Goal: Information Seeking & Learning: Find specific fact

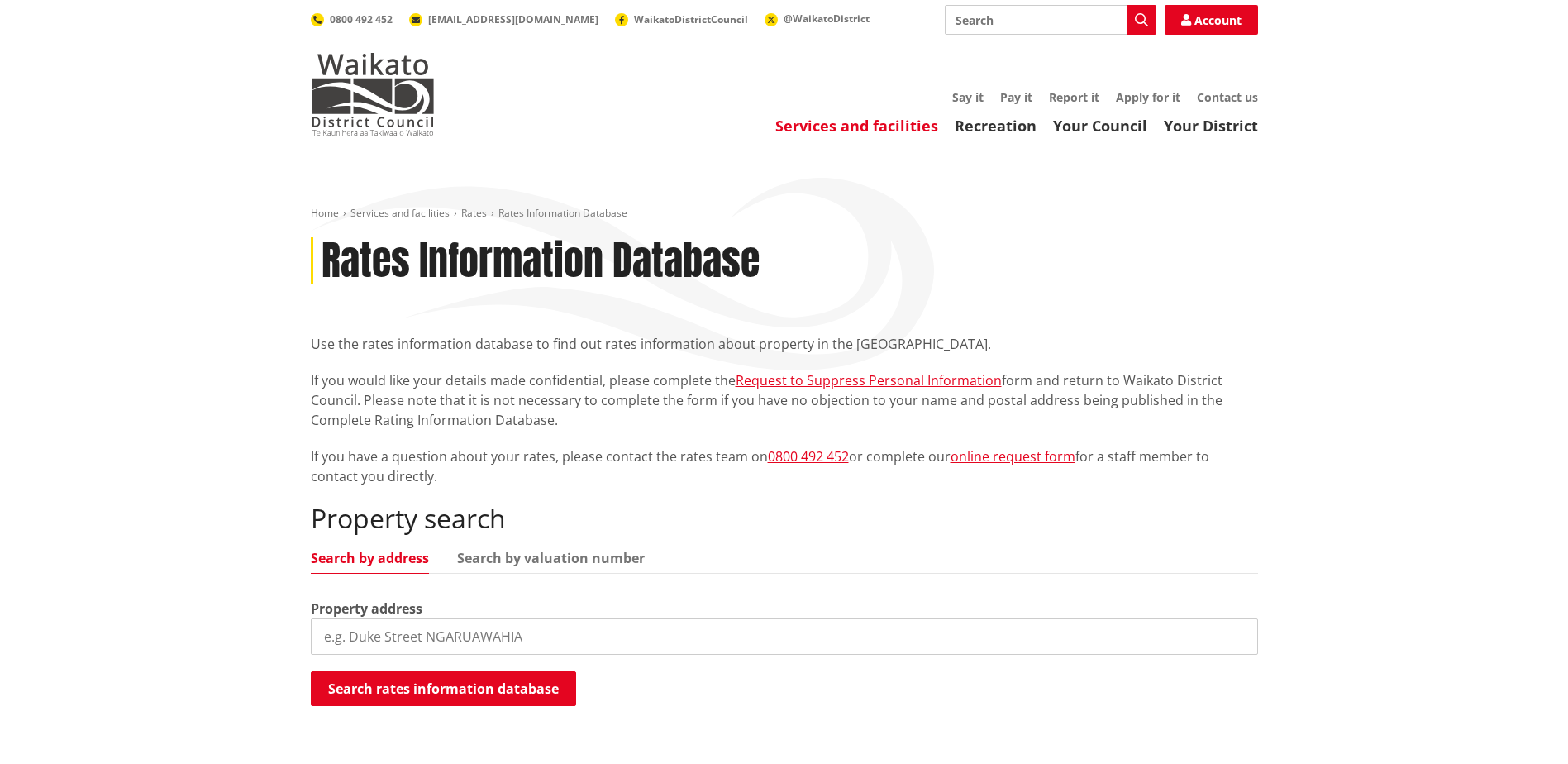
click at [496, 627] on input "search" at bounding box center [785, 637] width 948 height 36
click at [503, 681] on button "Search rates information database" at bounding box center [444, 689] width 265 height 35
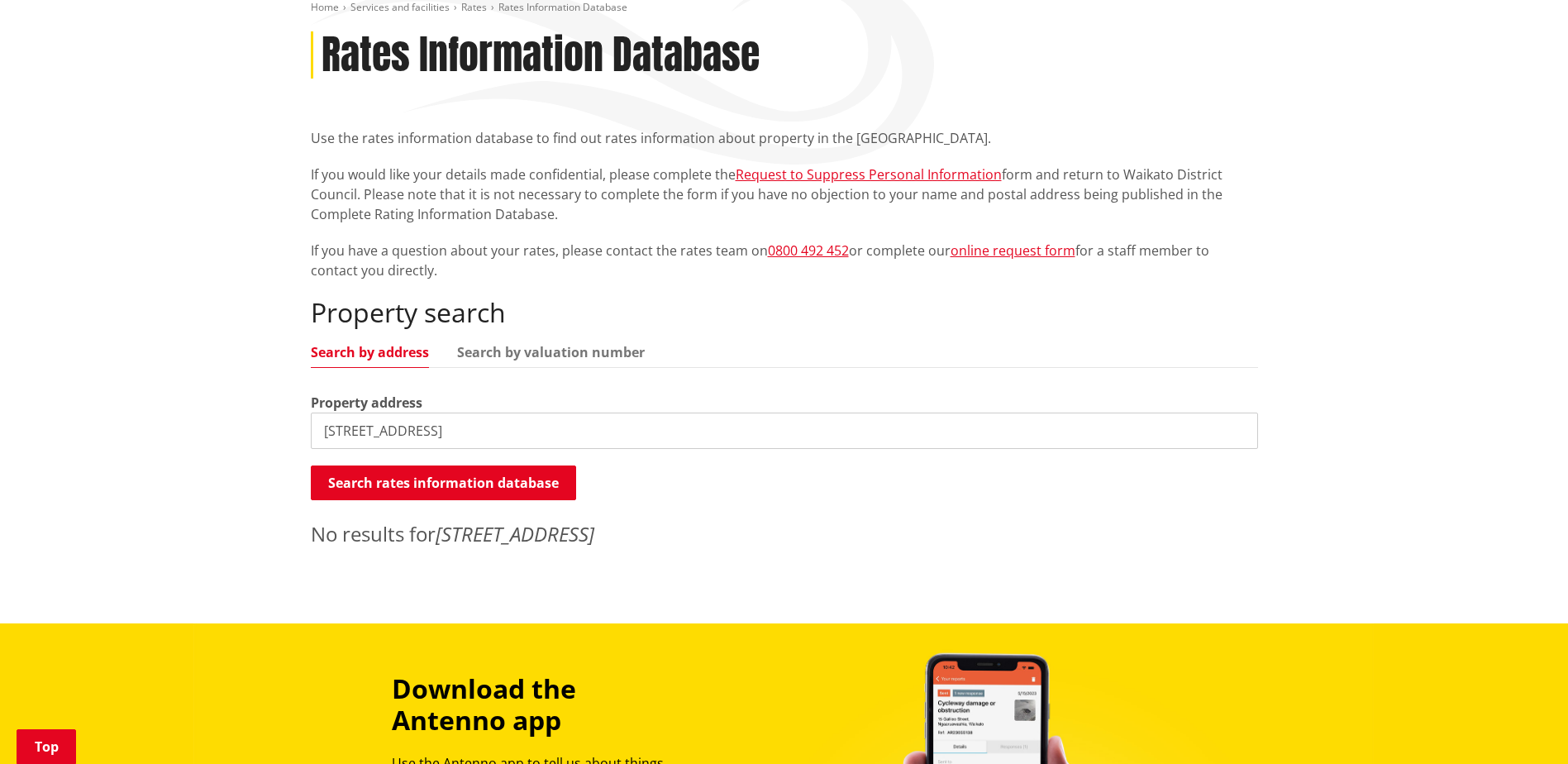
scroll to position [248, 0]
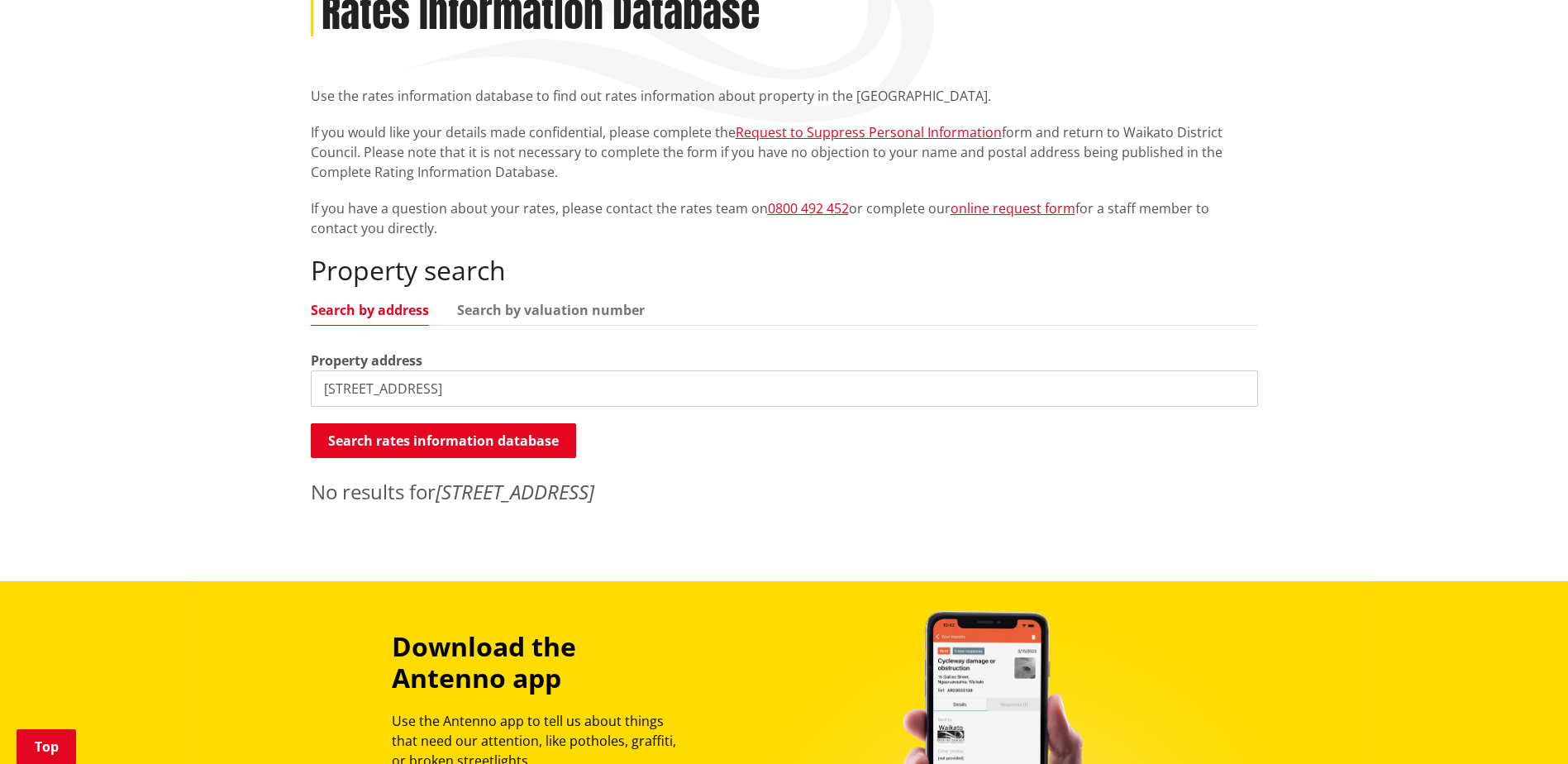
click at [0, 391] on html "Skip to content Toggle search Toggle navigation Services and facilities Recreat…" at bounding box center [784, 531] width 1568 height 1558
type input "2 Totara"
click at [537, 444] on button "Search rates information database" at bounding box center [444, 441] width 265 height 35
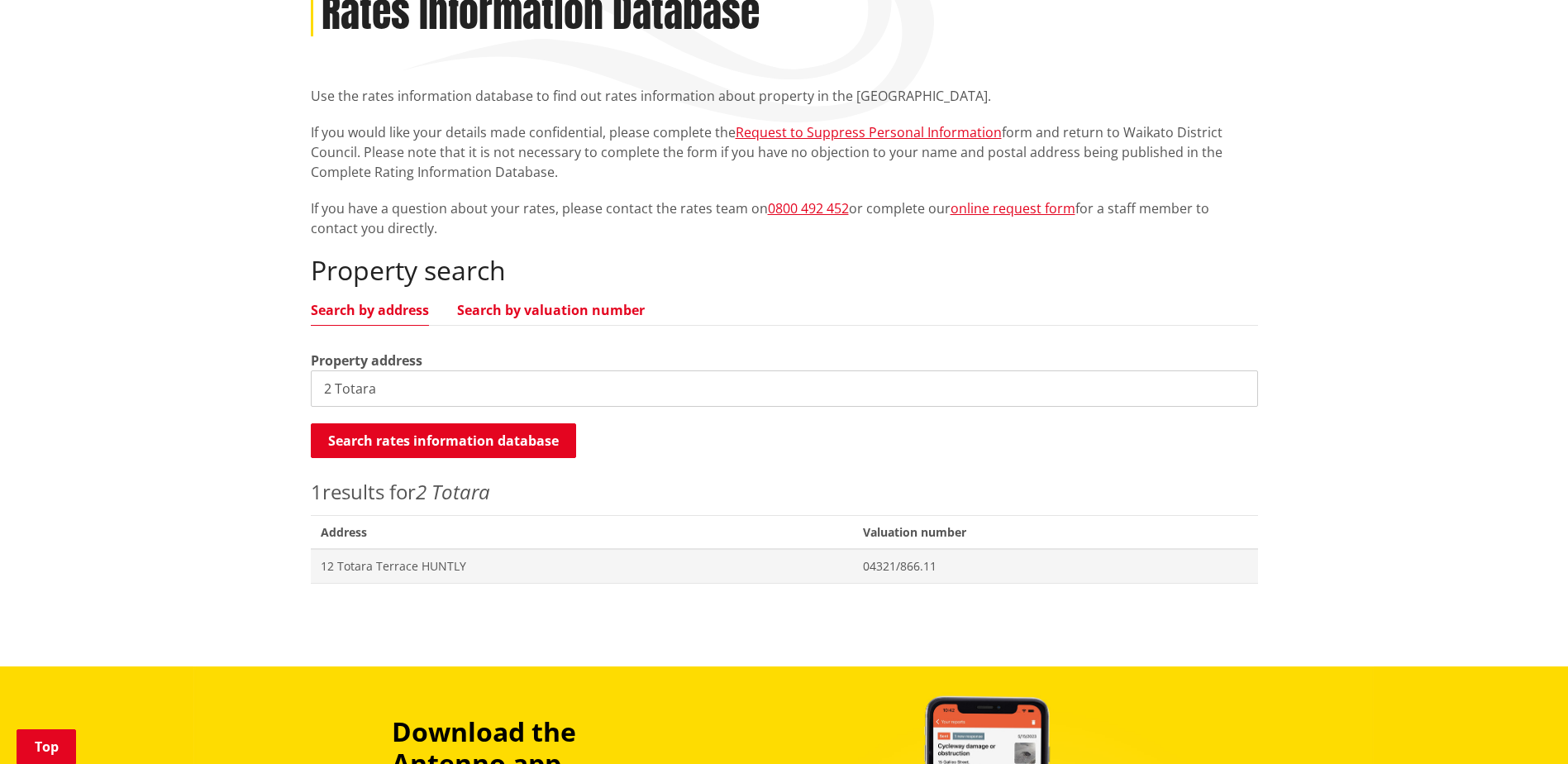
click at [519, 308] on link "Search by valuation number" at bounding box center [551, 309] width 188 height 13
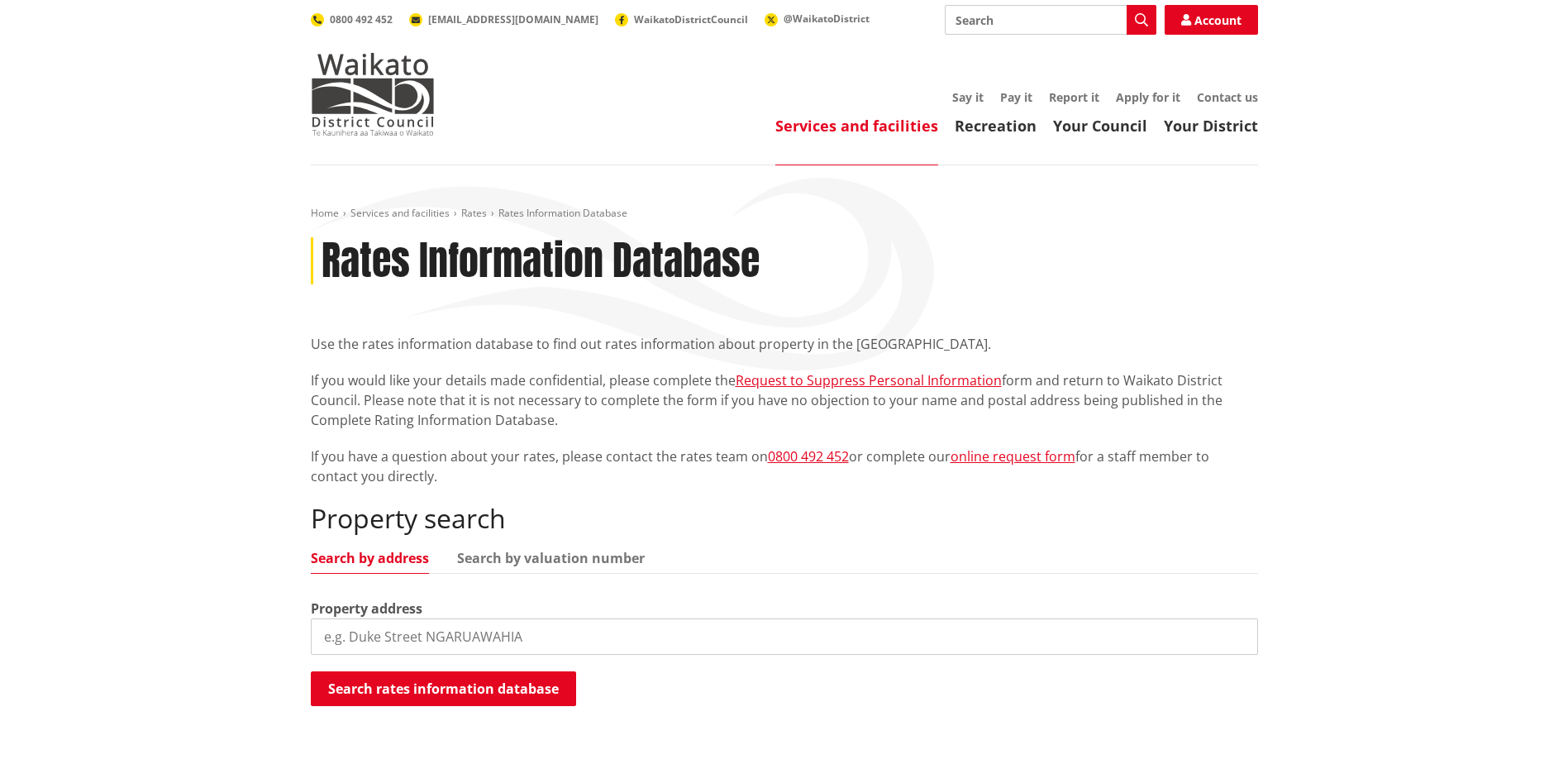
click at [551, 637] on input "search" at bounding box center [785, 637] width 948 height 36
click at [551, 637] on input "2" at bounding box center [785, 637] width 948 height 36
type input "2 Totara"
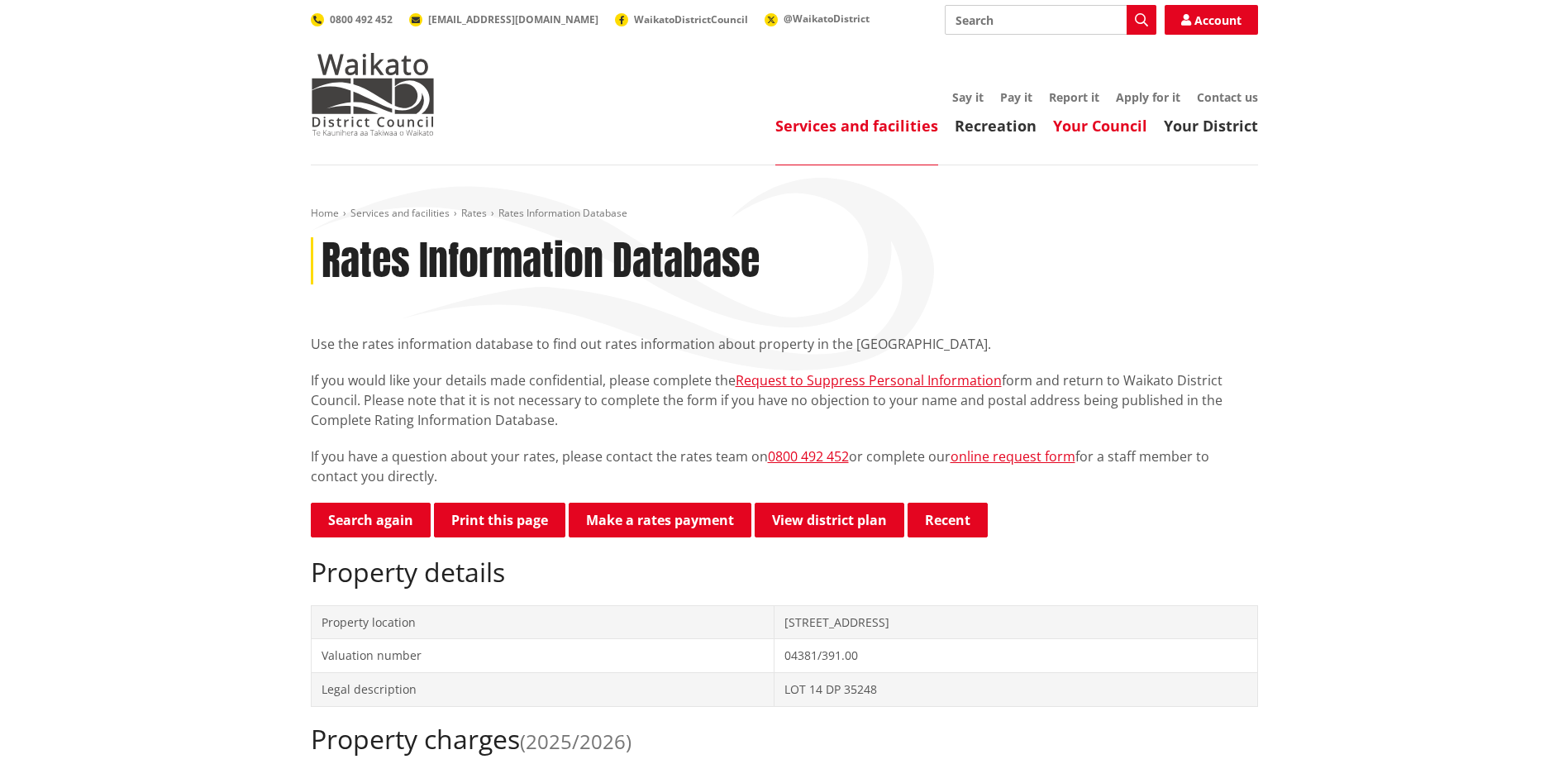
click at [1066, 127] on link "Your Council" at bounding box center [1100, 126] width 94 height 20
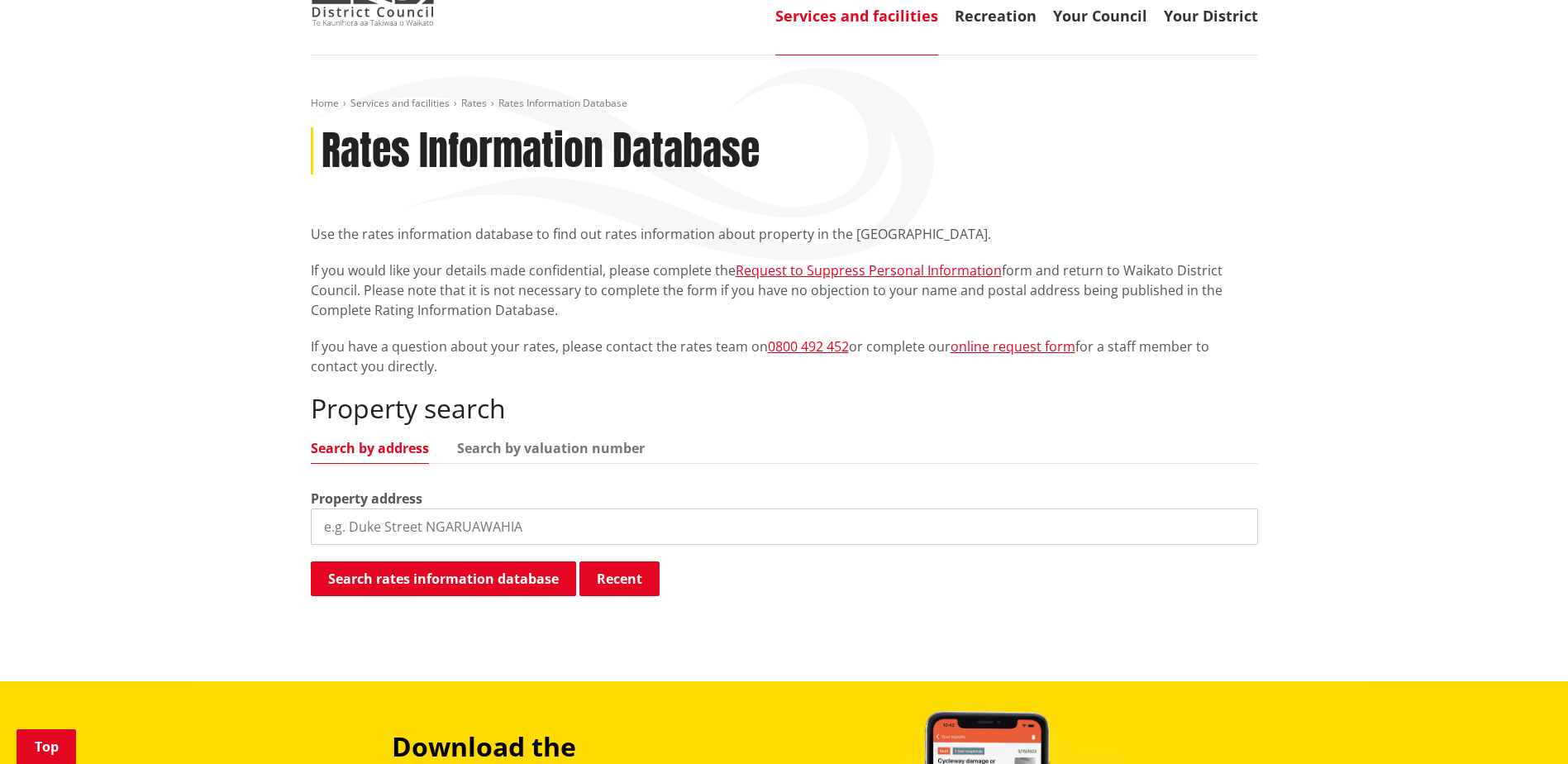
scroll to position [248, 0]
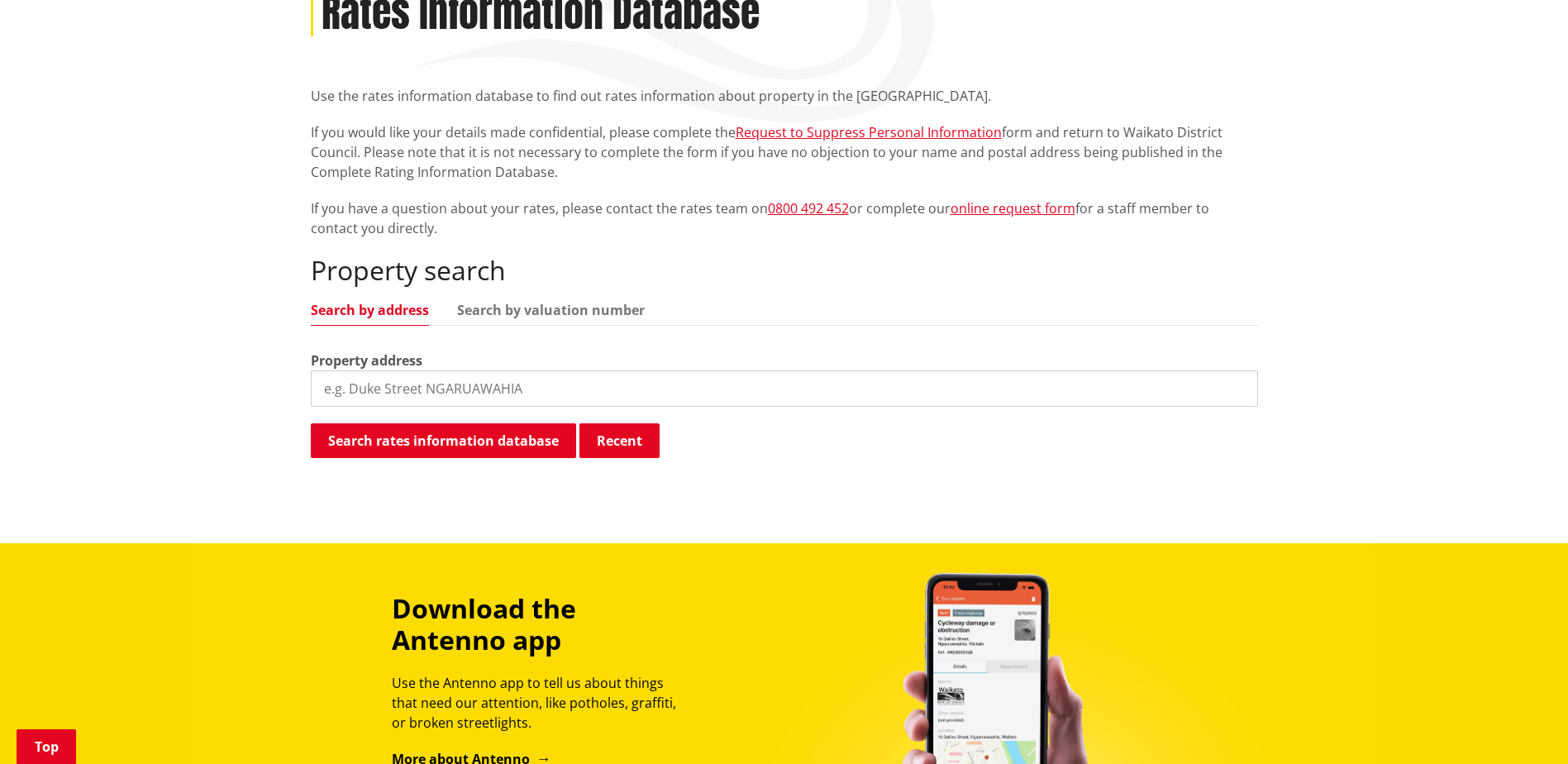
click at [439, 380] on input "search" at bounding box center [785, 388] width 948 height 36
click at [580, 314] on link "Search by valuation number" at bounding box center [551, 309] width 188 height 13
click at [498, 388] on input "search" at bounding box center [785, 388] width 948 height 36
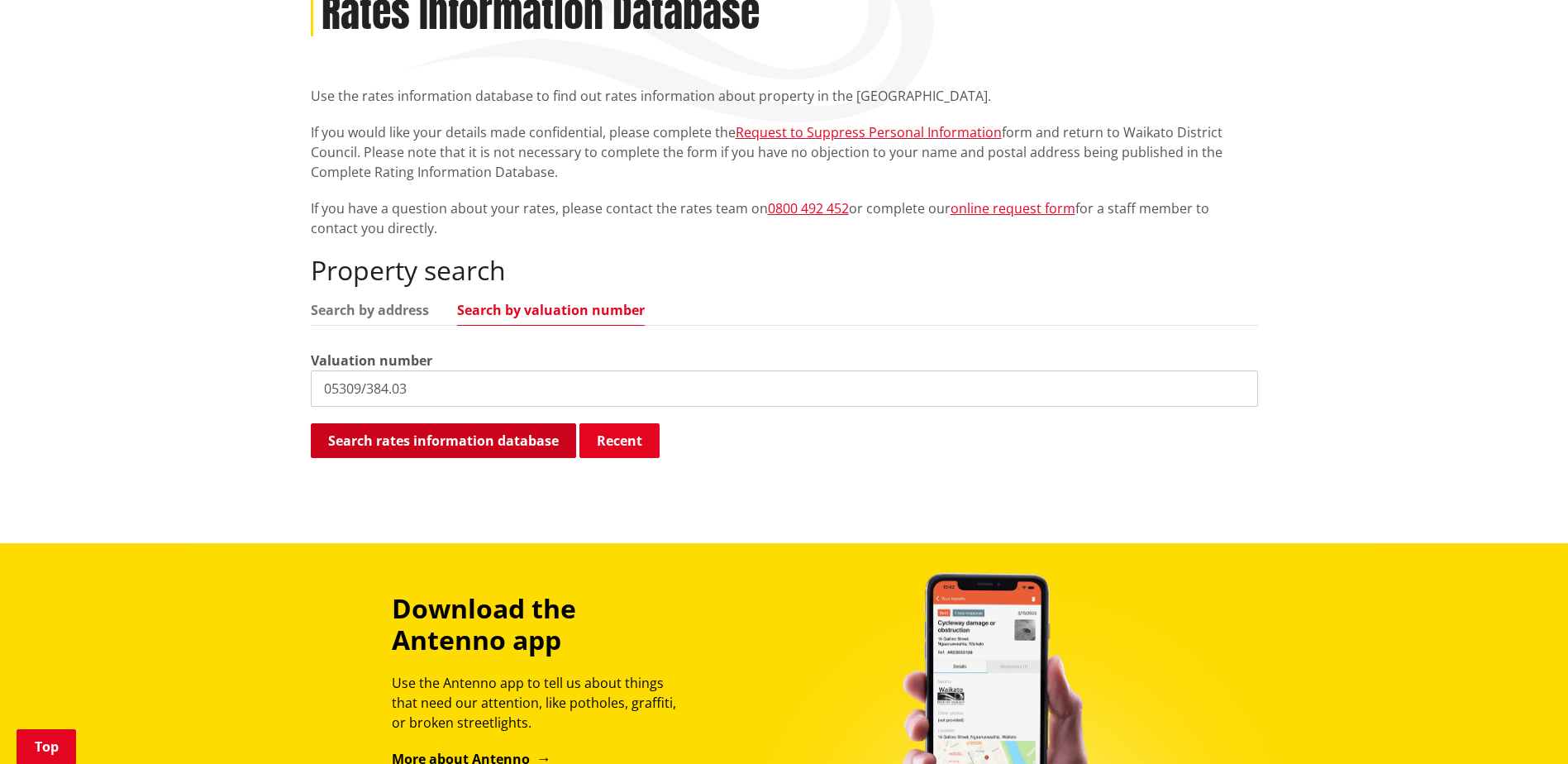
type input "05309/384.03"
click at [496, 443] on button "Search rates information database" at bounding box center [444, 441] width 265 height 35
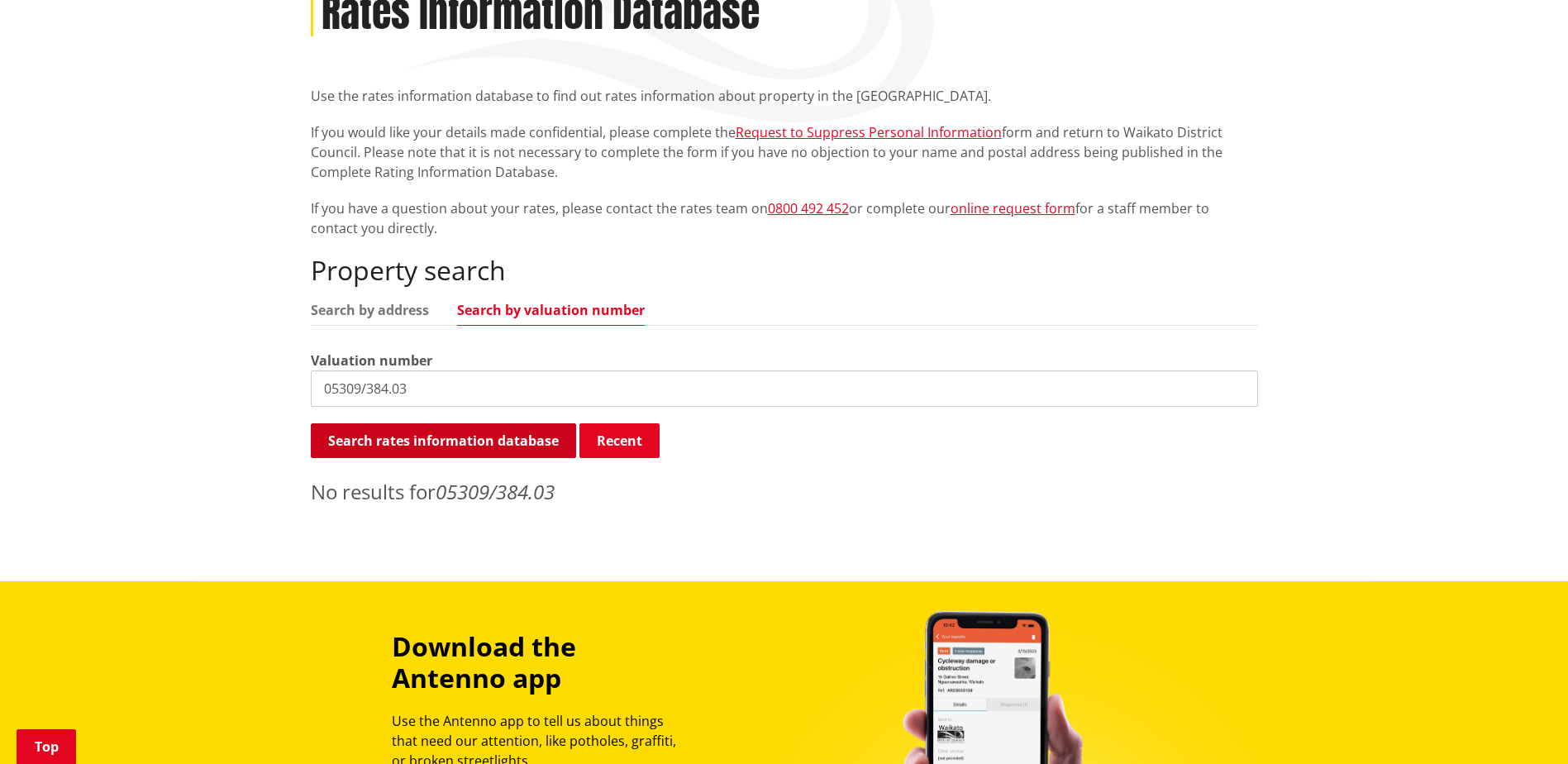
click at [506, 446] on button "Search rates information database" at bounding box center [444, 441] width 265 height 35
click at [437, 432] on button "Search rates information database" at bounding box center [444, 441] width 265 height 35
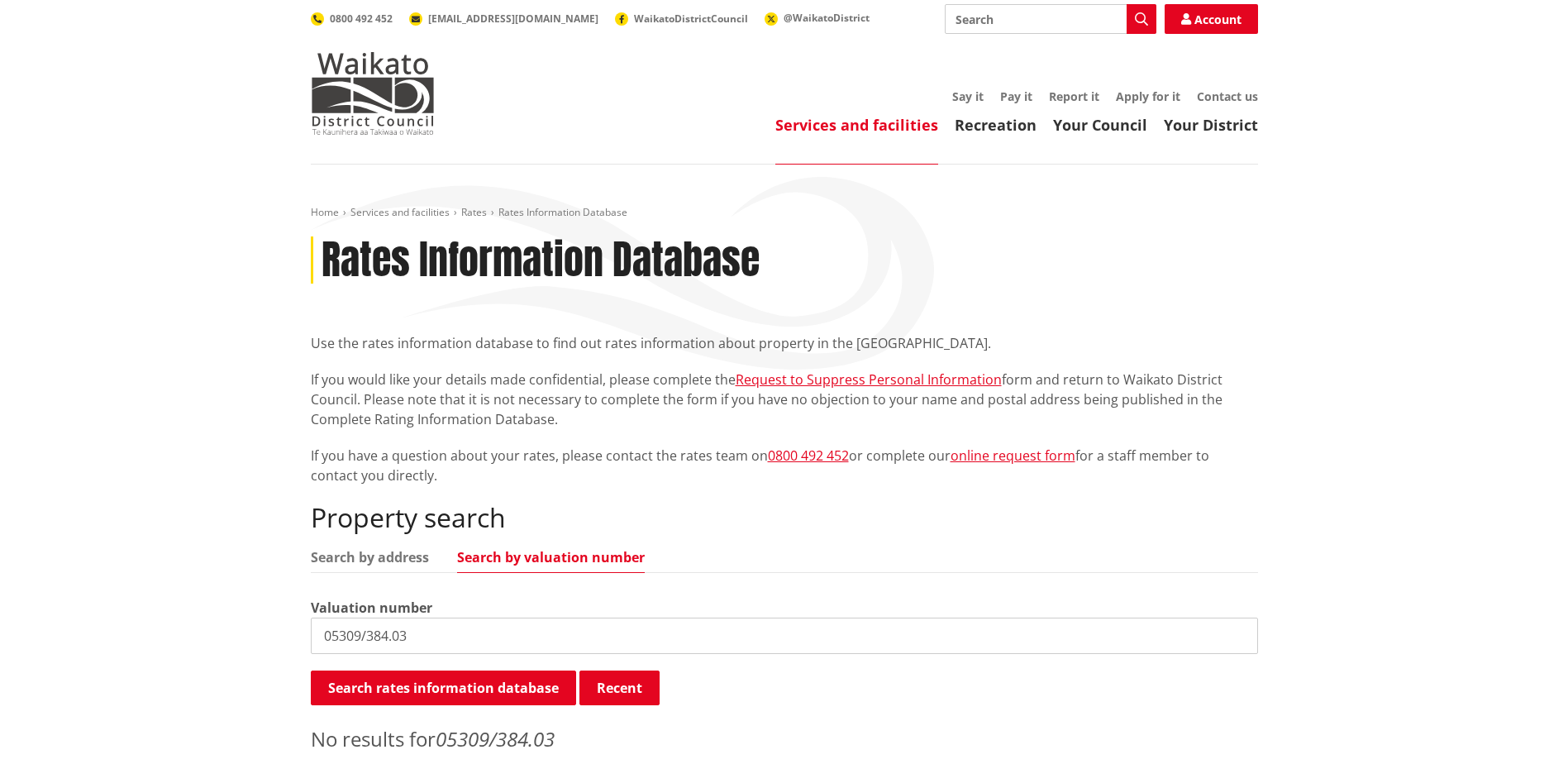
scroll to position [0, 0]
